Goal: Task Accomplishment & Management: Manage account settings

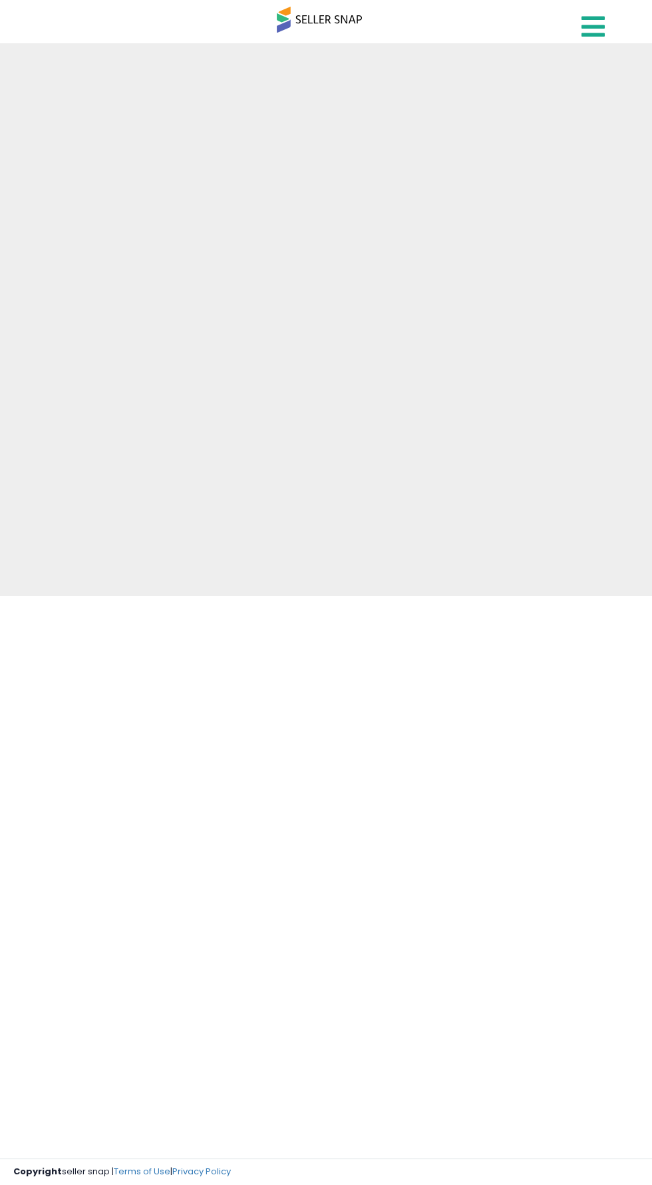
click at [594, 17] on icon at bounding box center [593, 26] width 23 height 27
click at [586, 36] on icon at bounding box center [593, 26] width 23 height 27
click at [585, 27] on icon at bounding box center [593, 26] width 23 height 27
click at [594, 31] on icon at bounding box center [593, 26] width 23 height 27
click at [595, 29] on icon at bounding box center [593, 26] width 23 height 27
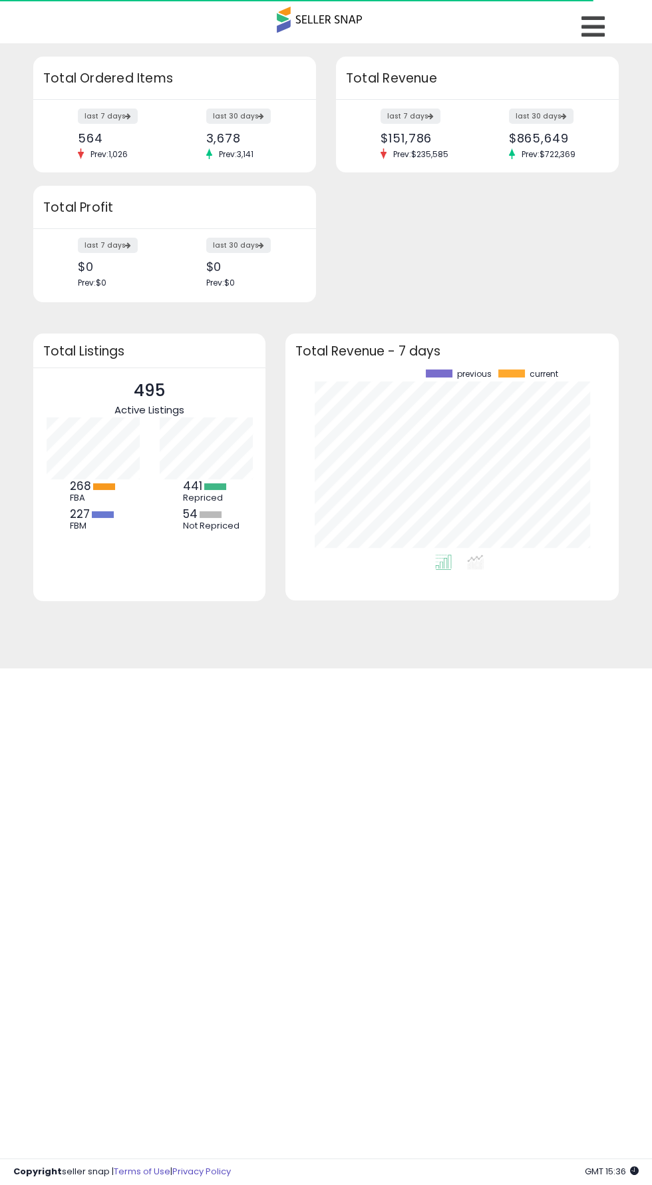
scroll to position [185, 306]
click at [598, 35] on icon at bounding box center [593, 26] width 23 height 27
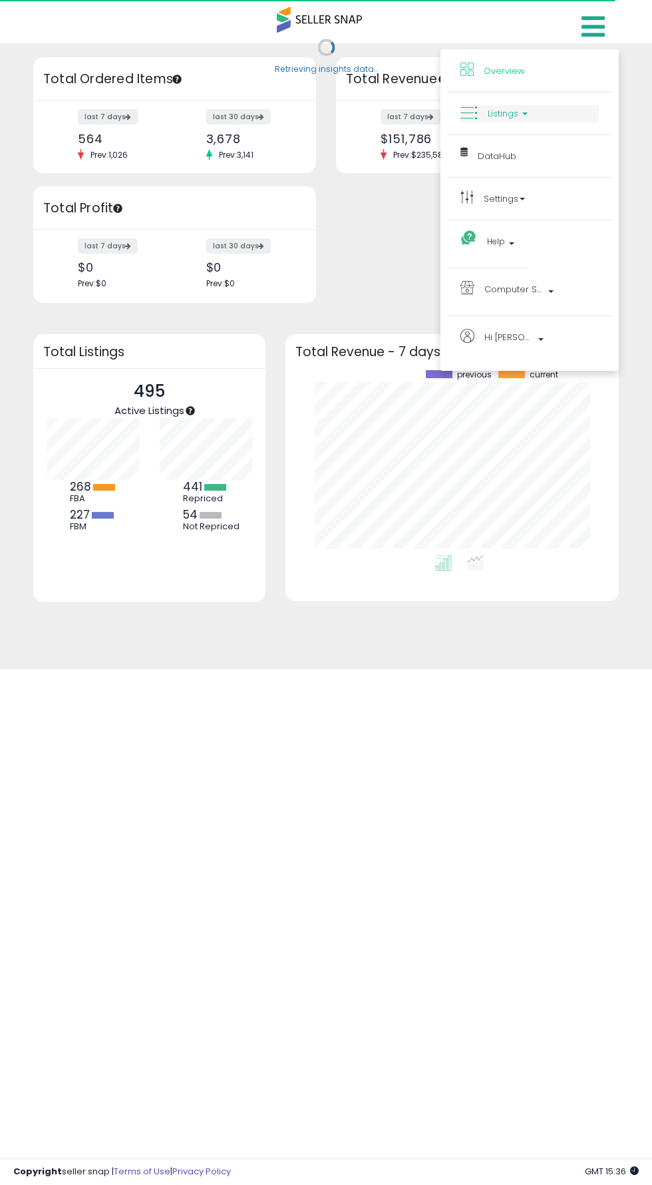
click at [468, 113] on icon at bounding box center [468, 112] width 17 height 17
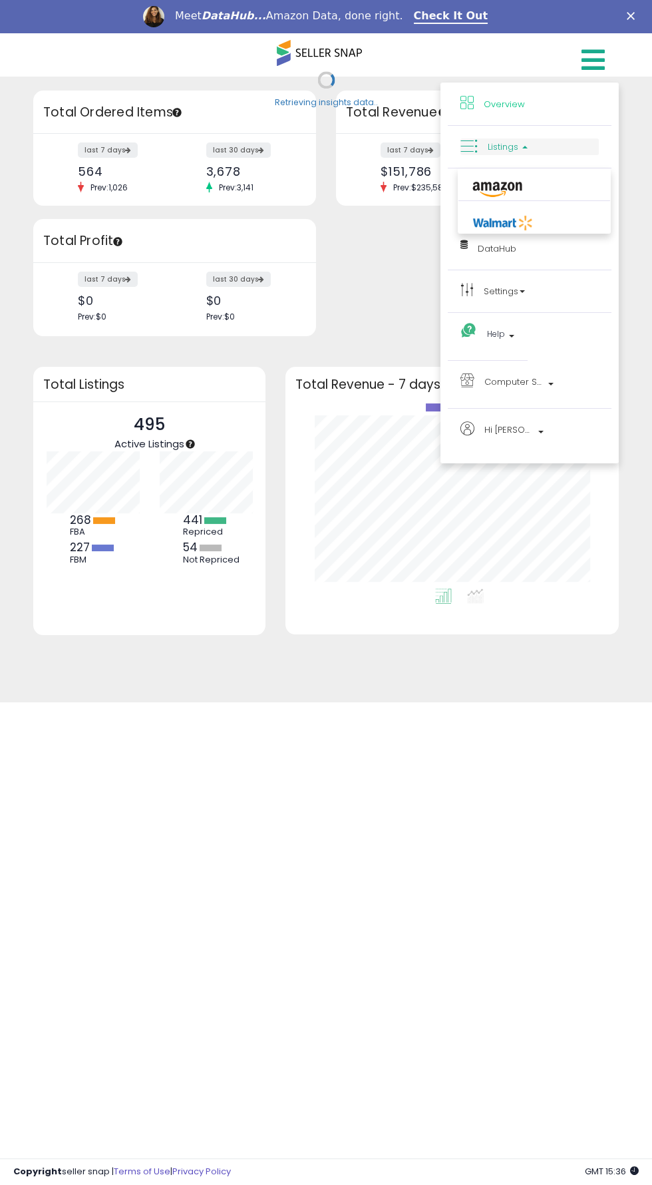
scroll to position [0, 0]
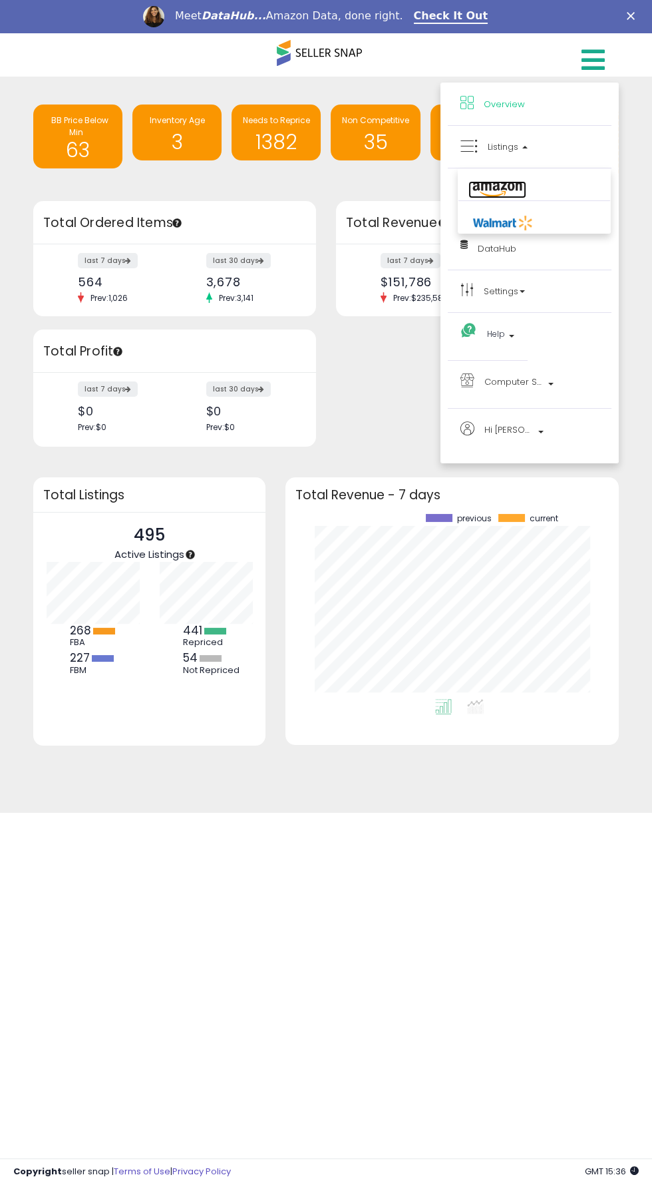
click at [476, 185] on icon at bounding box center [497, 189] width 58 height 17
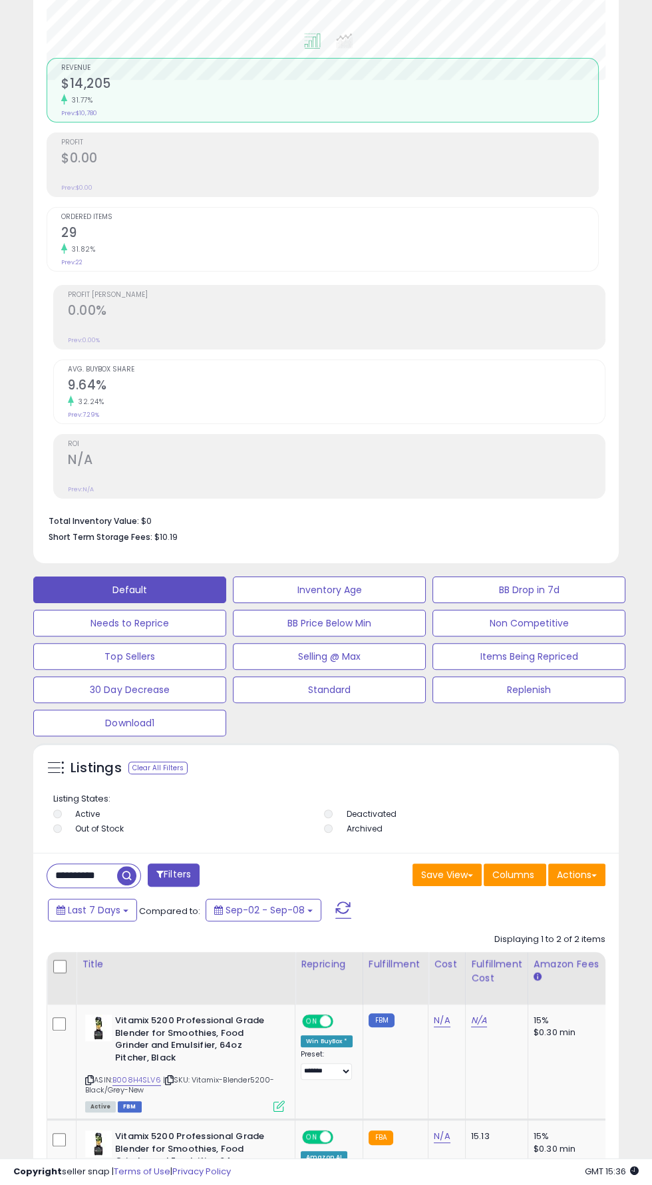
scroll to position [260, 578]
click at [75, 873] on input "**********" at bounding box center [82, 875] width 70 height 23
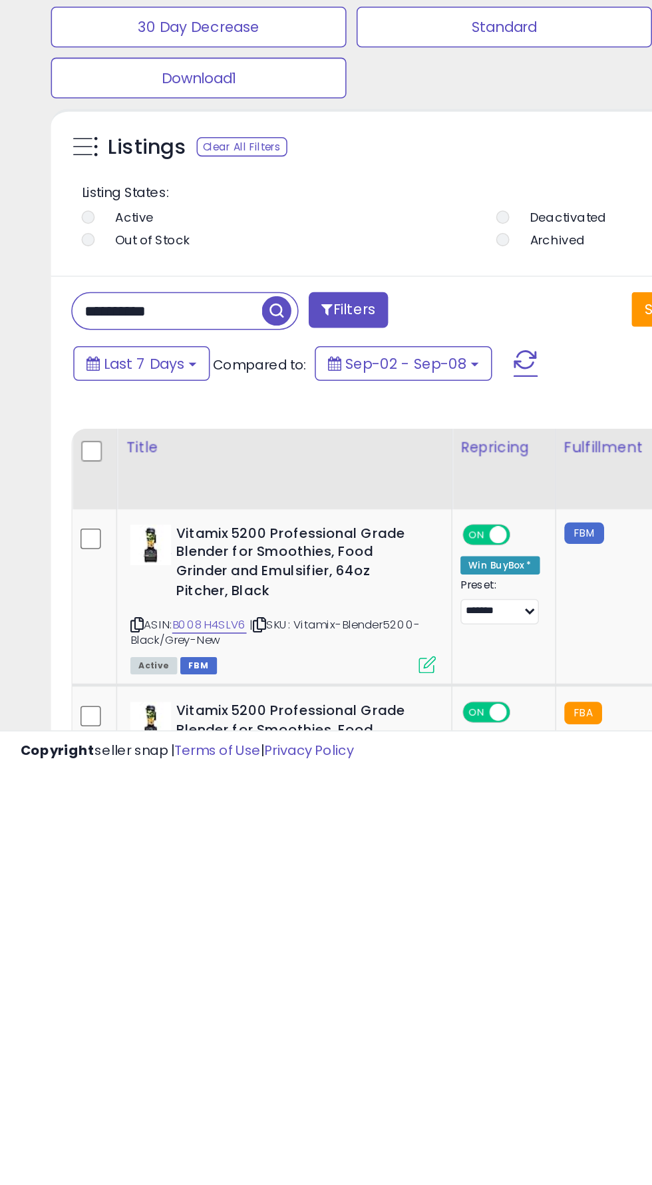
scroll to position [327, 0]
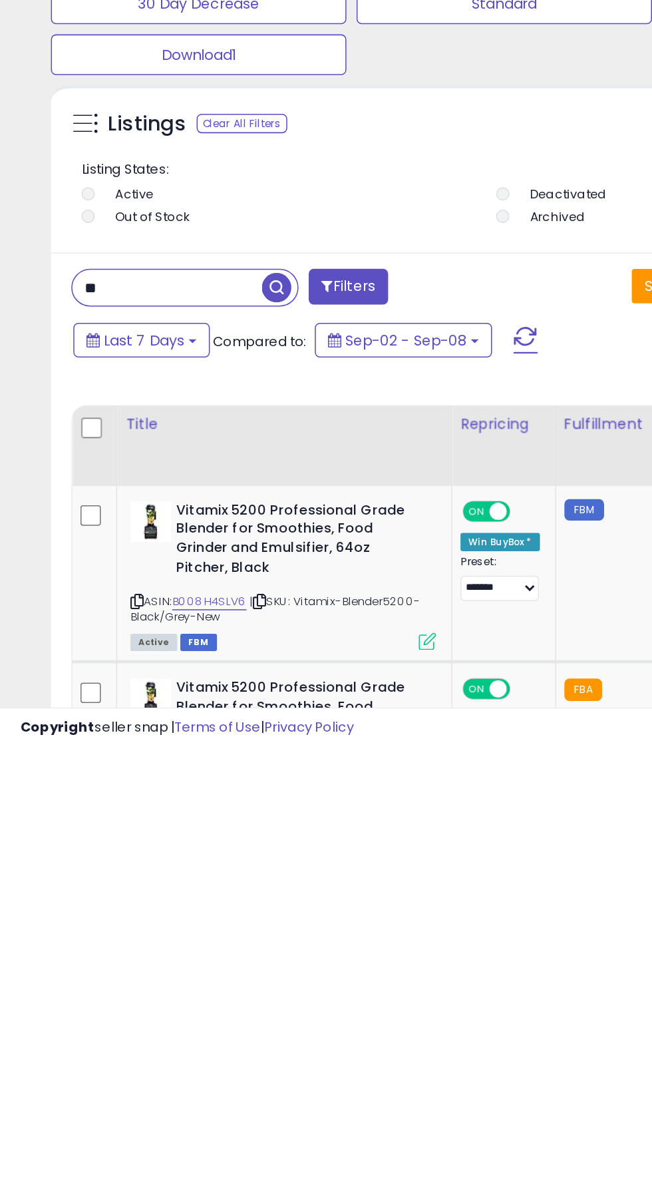
type input "*"
paste input "**********"
click at [179, 888] on span "button" at bounding box center [180, 883] width 19 height 19
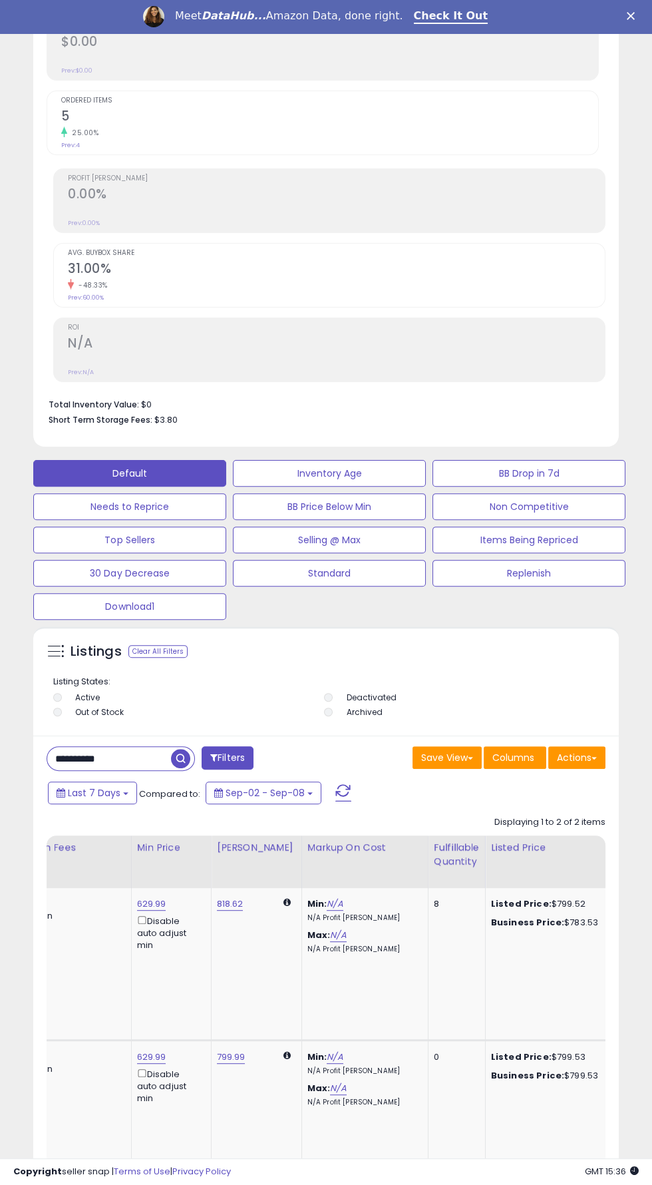
scroll to position [0, 399]
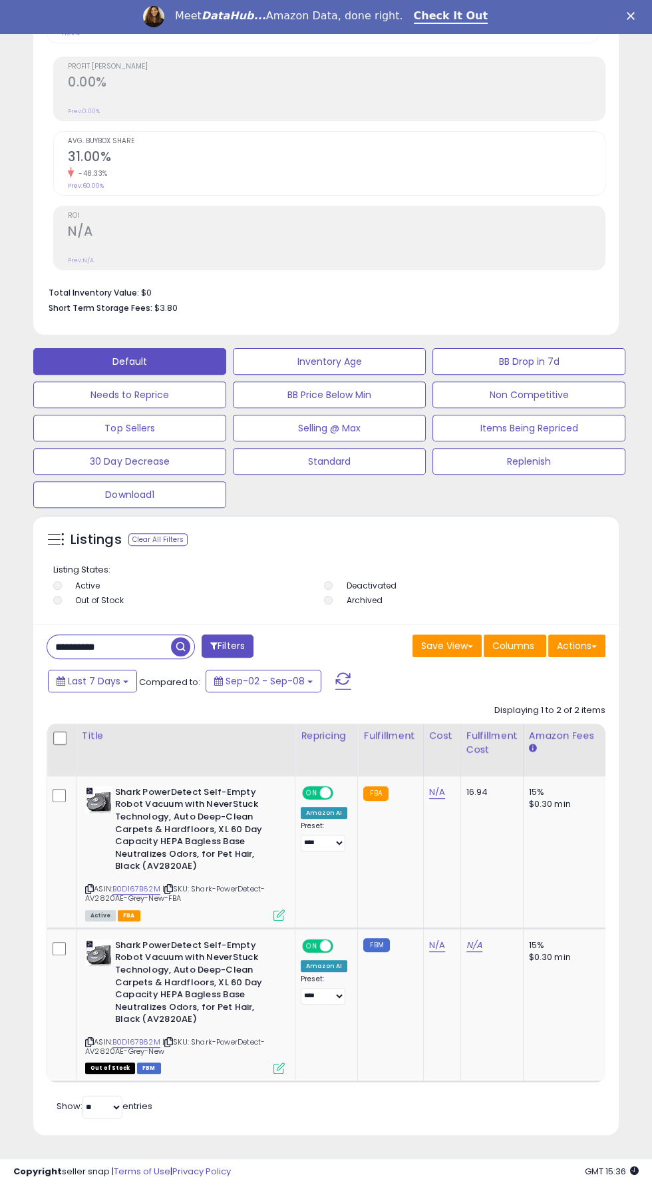
click at [147, 643] on input "**********" at bounding box center [109, 646] width 124 height 23
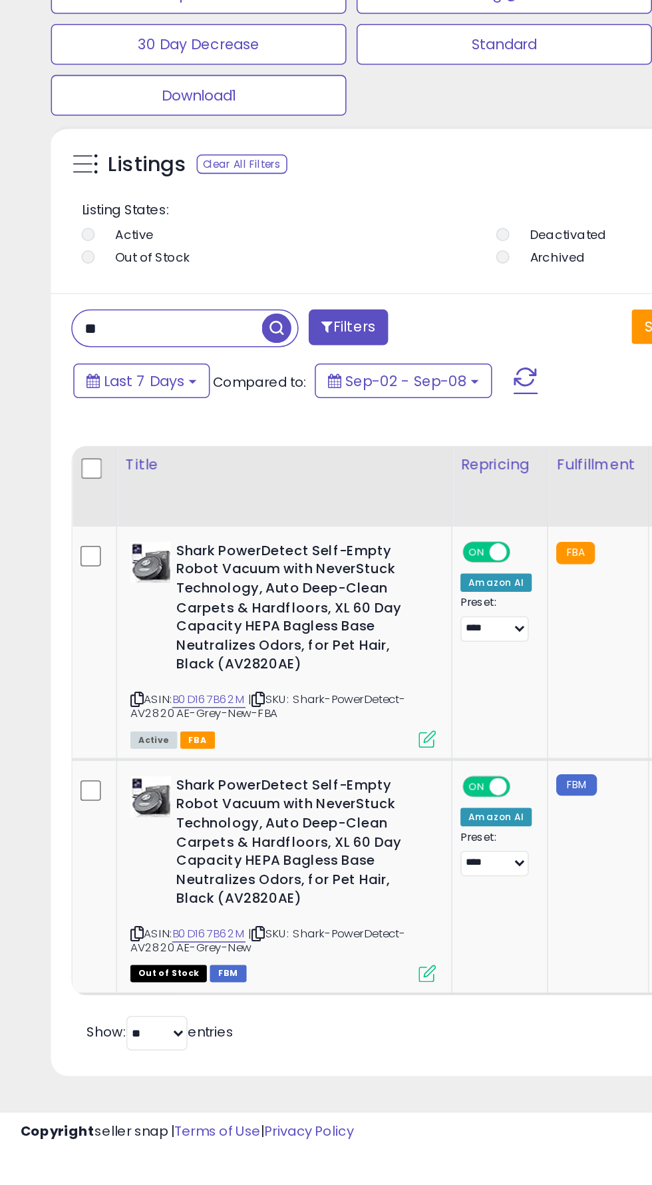
type input "*"
type input "**********"
click at [190, 649] on span "button" at bounding box center [180, 646] width 19 height 19
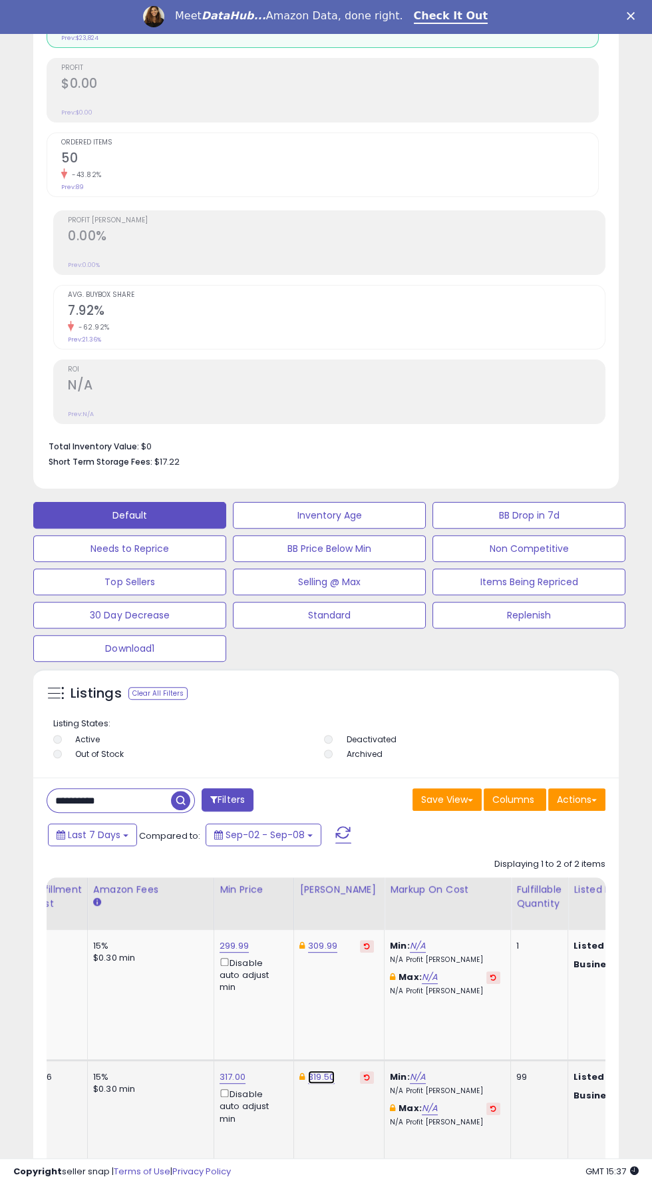
click at [317, 1077] on link "319.50" at bounding box center [321, 1076] width 27 height 13
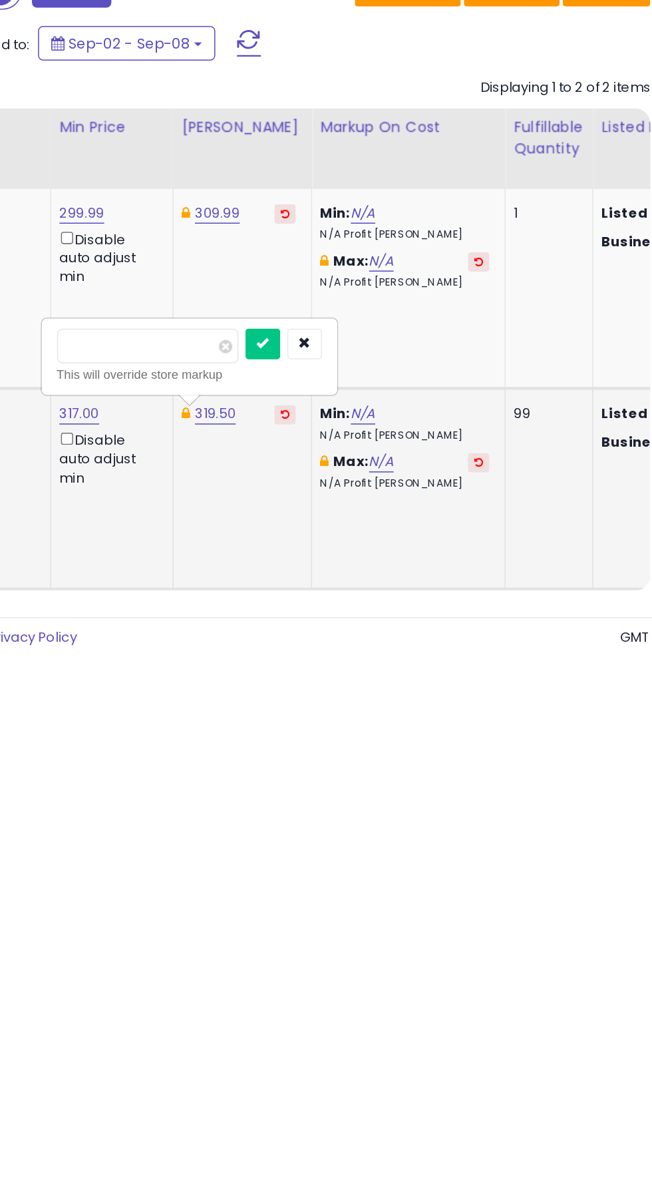
type input "*"
type input "******"
click at [385, 957] on td "Min: N/A N/A Profit Margin Max: N/A N/A Profit Margin" at bounding box center [448, 943] width 126 height 130
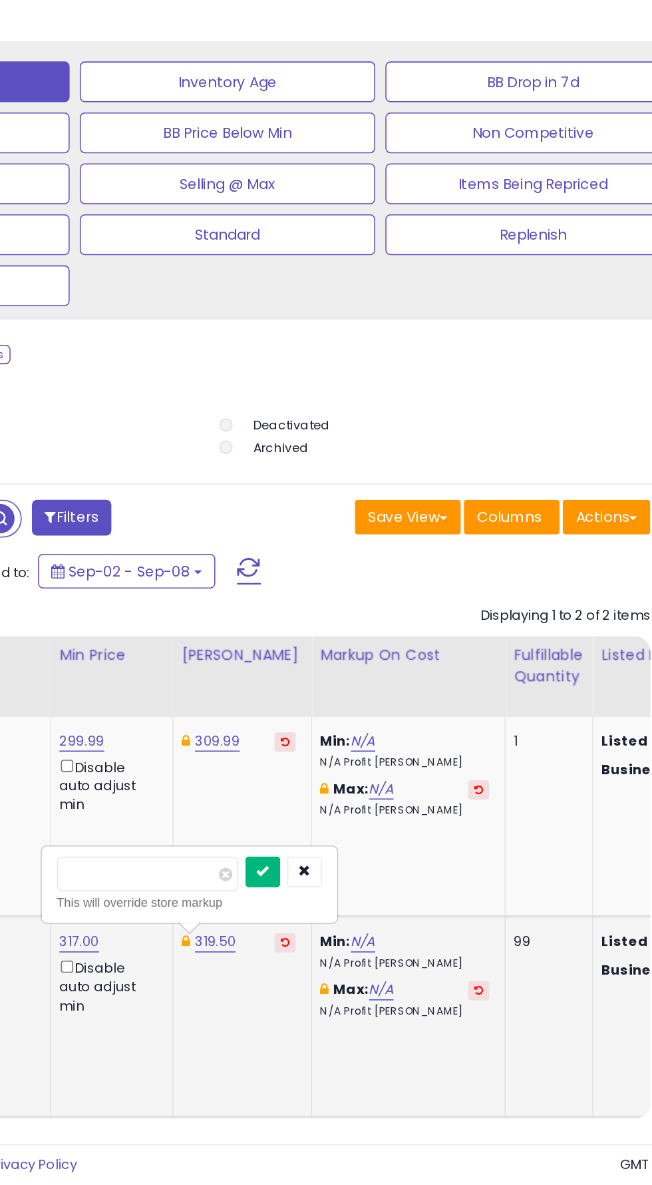
click at [357, 980] on icon "submit" at bounding box center [353, 980] width 8 height 8
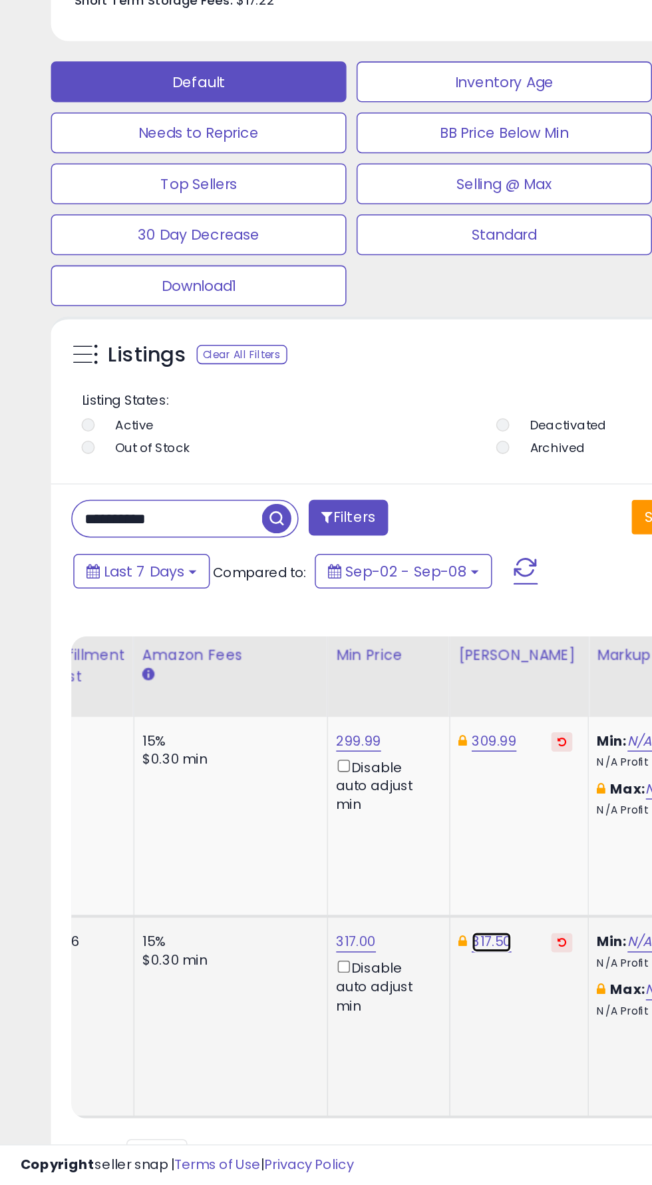
click at [308, 1028] on link "317.50" at bounding box center [321, 1025] width 26 height 13
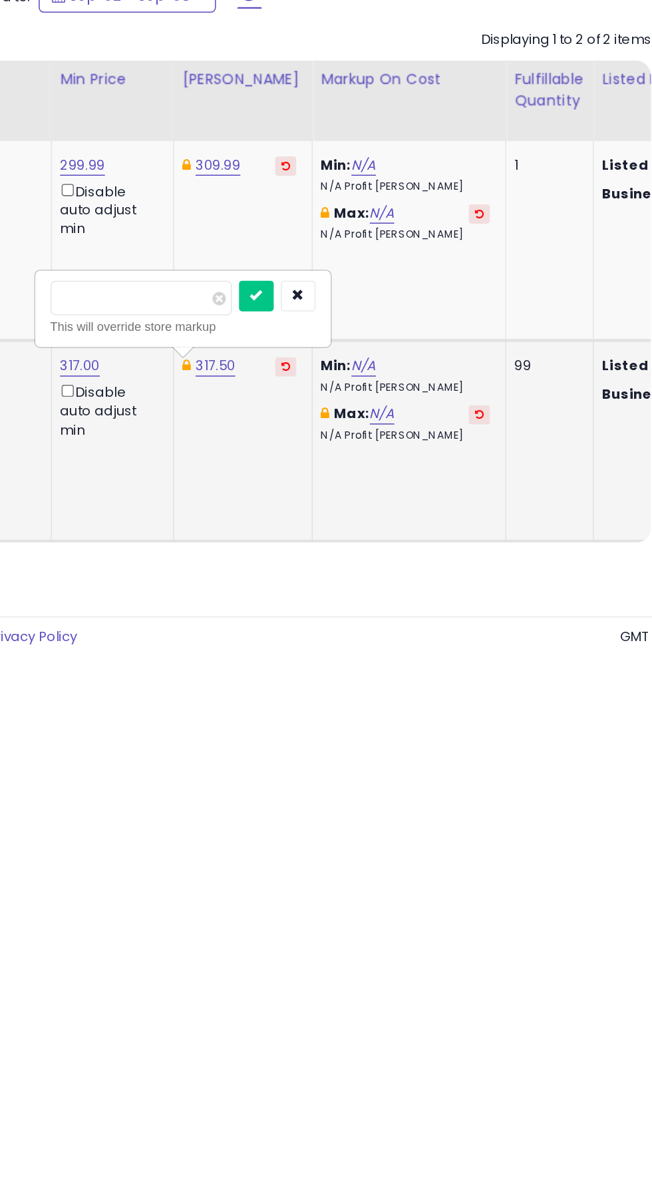
type input "*"
type input "******"
click at [359, 953] on button "submit" at bounding box center [348, 949] width 23 height 20
click at [352, 948] on icon "submit" at bounding box center [348, 949] width 8 height 8
click at [228, 996] on link "317.00" at bounding box center [233, 995] width 26 height 13
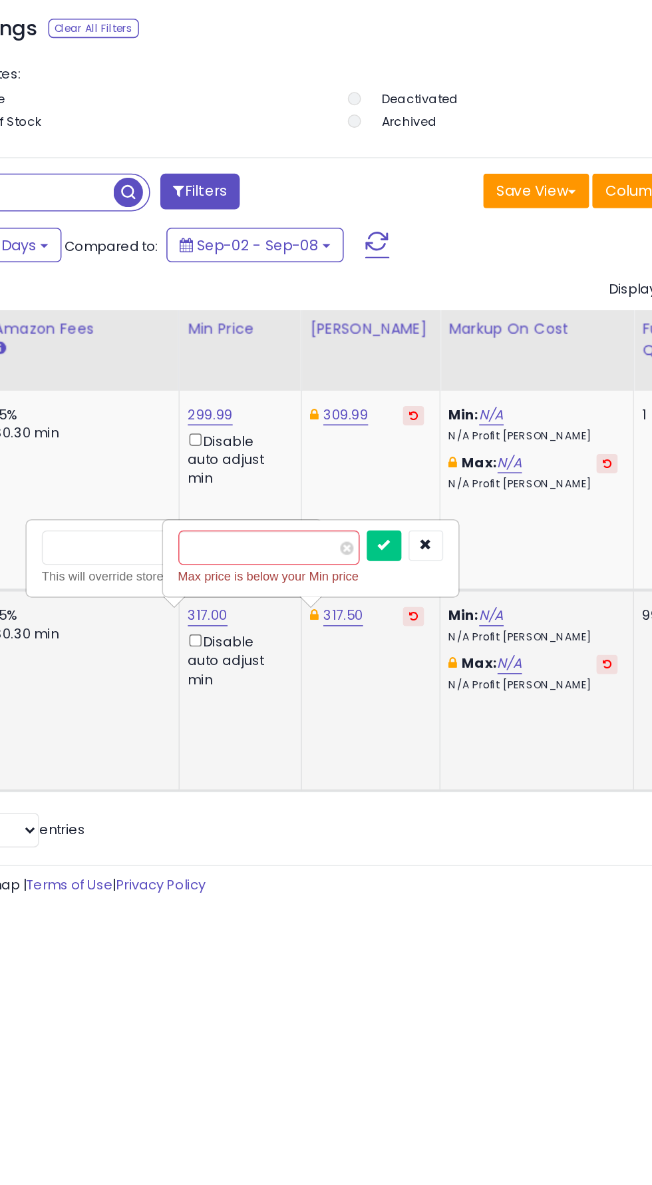
type input "*"
click at [379, 949] on icon "button" at bounding box center [375, 949] width 8 height 8
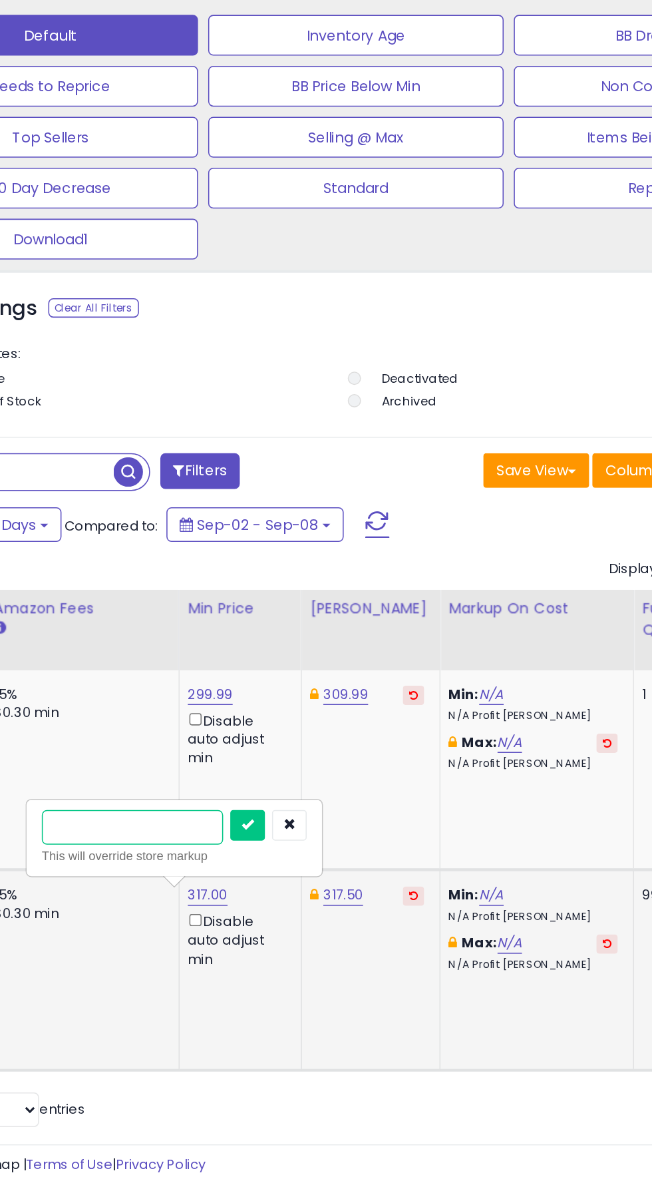
click at [178, 953] on input "number" at bounding box center [183, 951] width 118 height 23
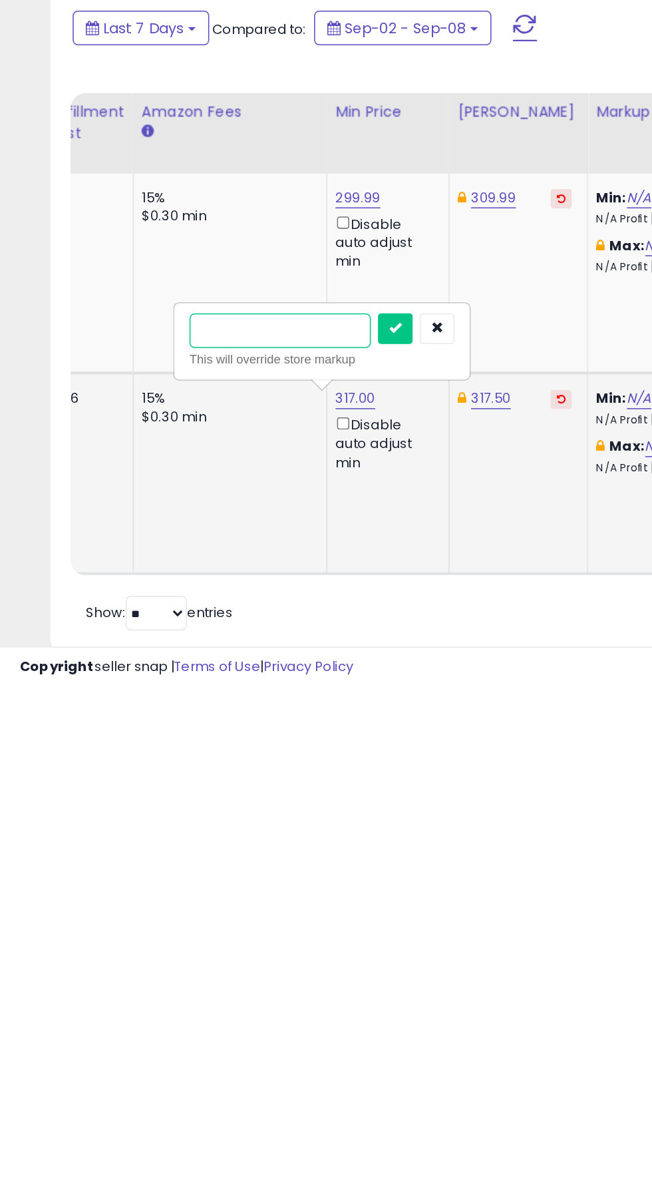
scroll to position [491, 0]
type input "******"
click at [263, 950] on icon "submit" at bounding box center [259, 950] width 8 height 8
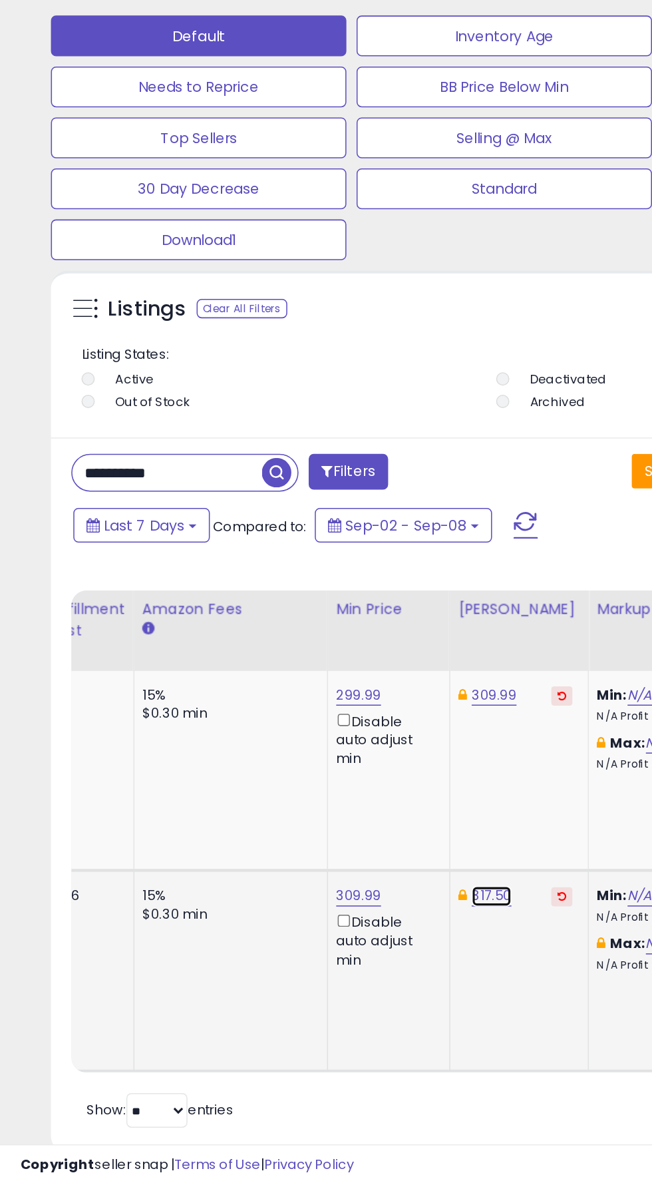
click at [313, 998] on link "317.50" at bounding box center [321, 996] width 26 height 13
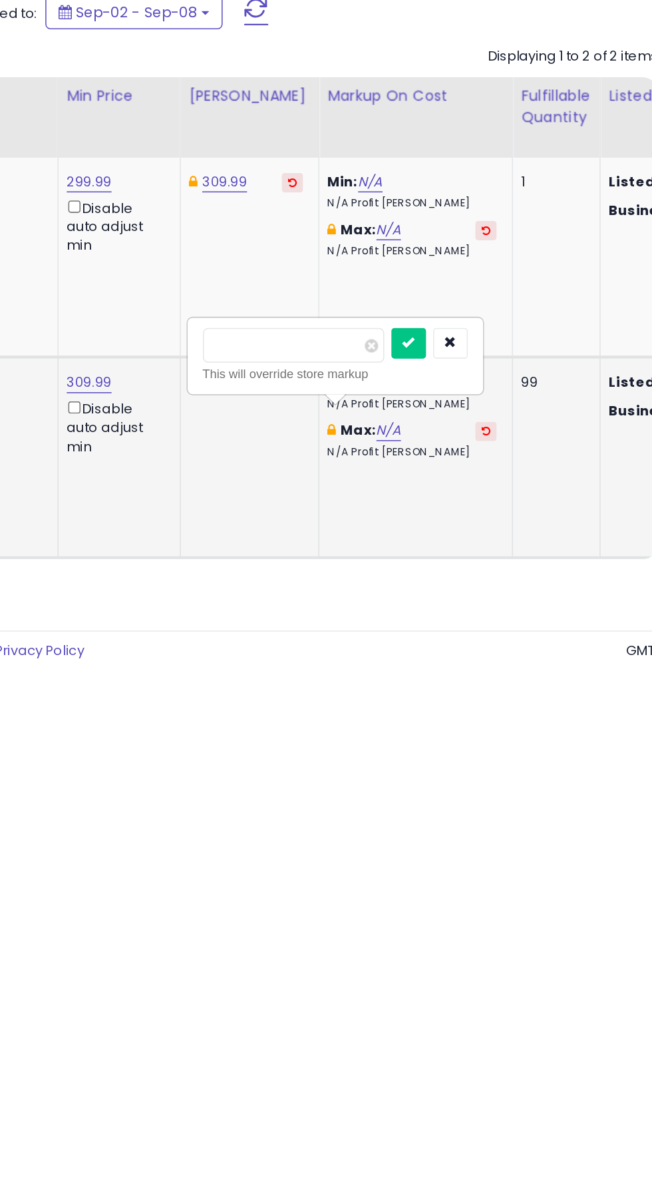
scroll to position [492, 0]
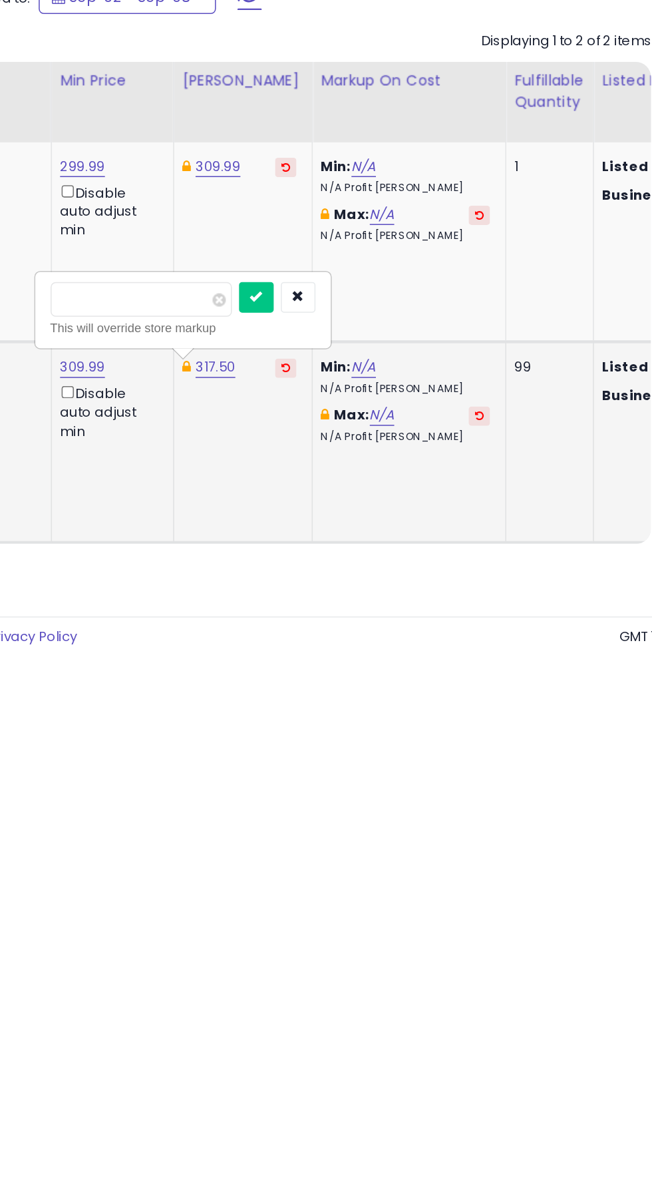
type input "*"
type input "******"
click at [352, 948] on icon "submit" at bounding box center [348, 949] width 8 height 8
